Goal: Transaction & Acquisition: Subscribe to service/newsletter

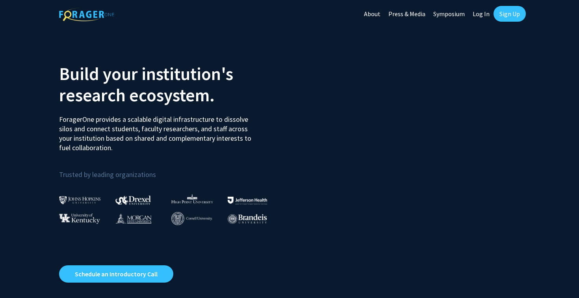
scroll to position [9, 0]
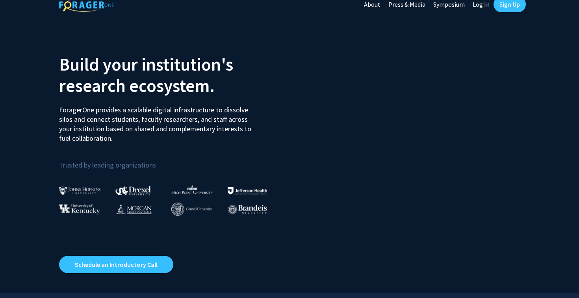
click at [519, 8] on link "Sign Up" at bounding box center [509, 4] width 32 height 16
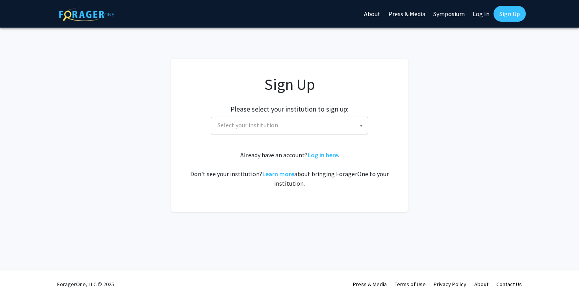
click at [280, 133] on span "Select your institution" at bounding box center [289, 126] width 157 height 18
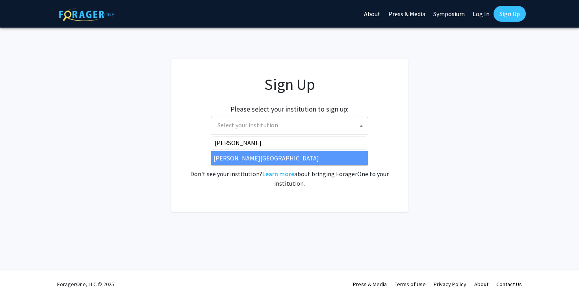
type input "thomas"
select select "24"
